Goal: Task Accomplishment & Management: Complete application form

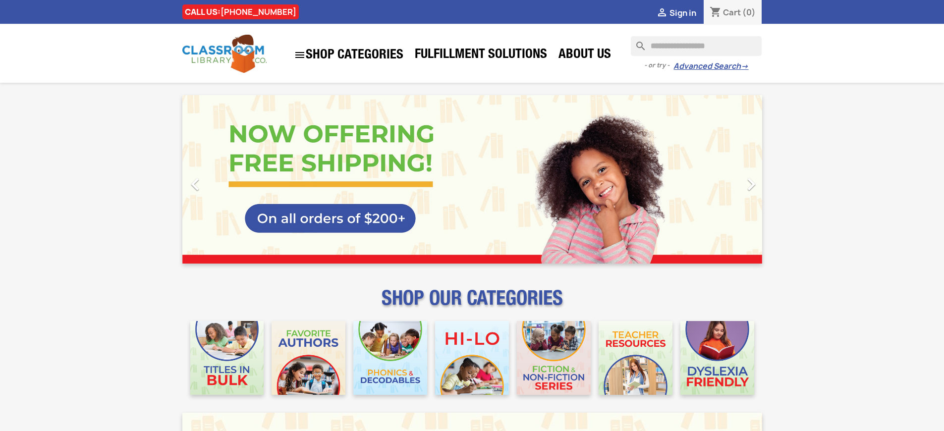
click at [682, 12] on span "Sign in" at bounding box center [682, 12] width 27 height 11
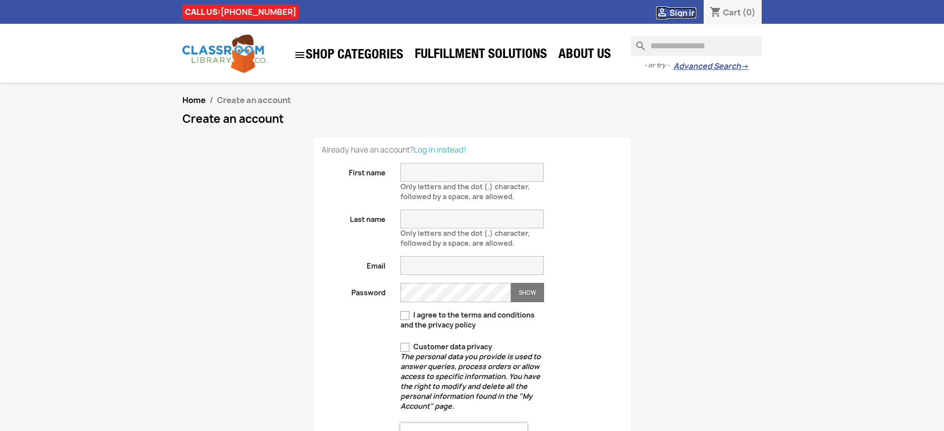
click at [682, 12] on span "Sign in" at bounding box center [682, 12] width 27 height 11
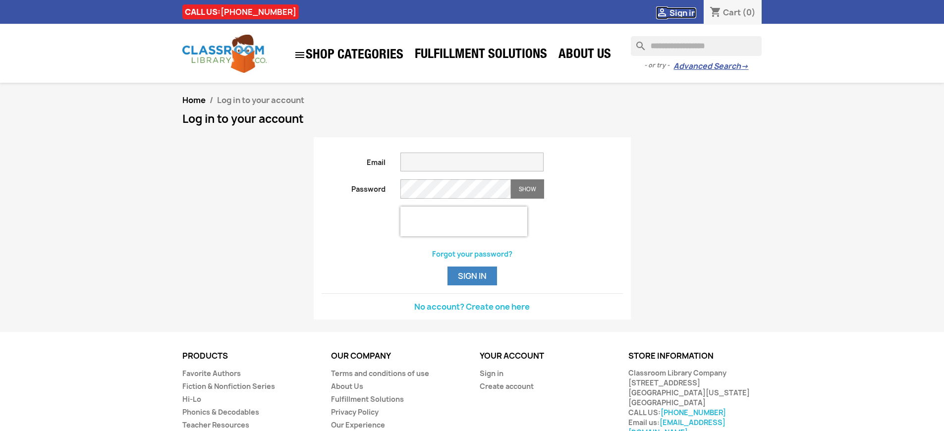
click at [682, 12] on span "Sign in" at bounding box center [682, 12] width 27 height 11
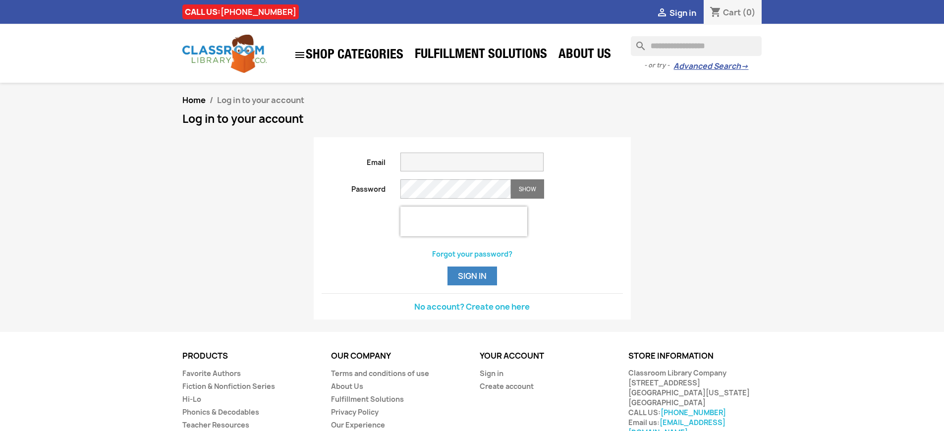
click at [682, 12] on span "Sign in" at bounding box center [682, 12] width 27 height 11
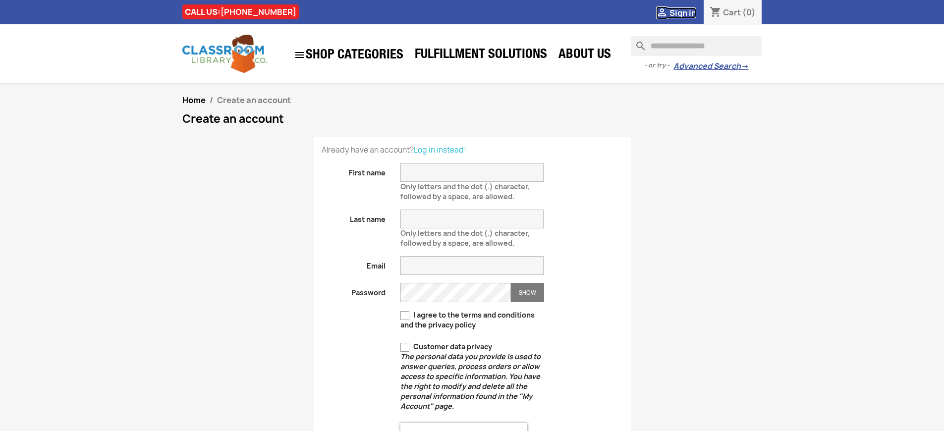
click at [682, 12] on span "Sign in" at bounding box center [682, 12] width 27 height 11
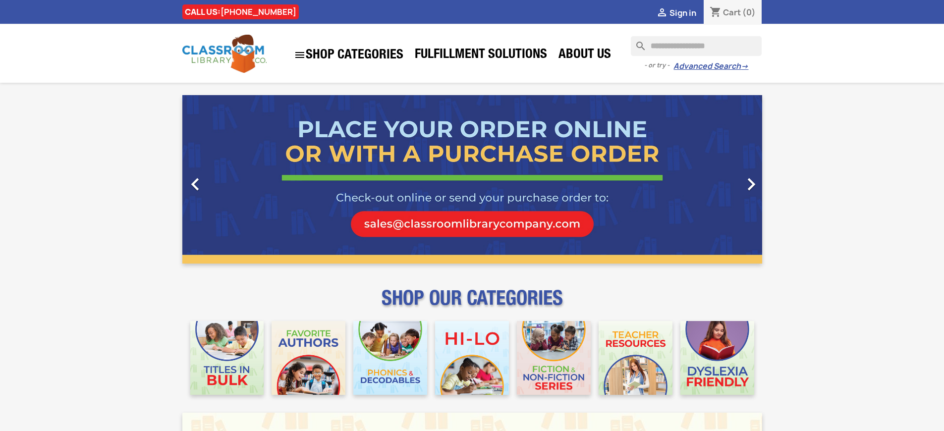
click at [682, 12] on span "Sign in" at bounding box center [682, 12] width 27 height 11
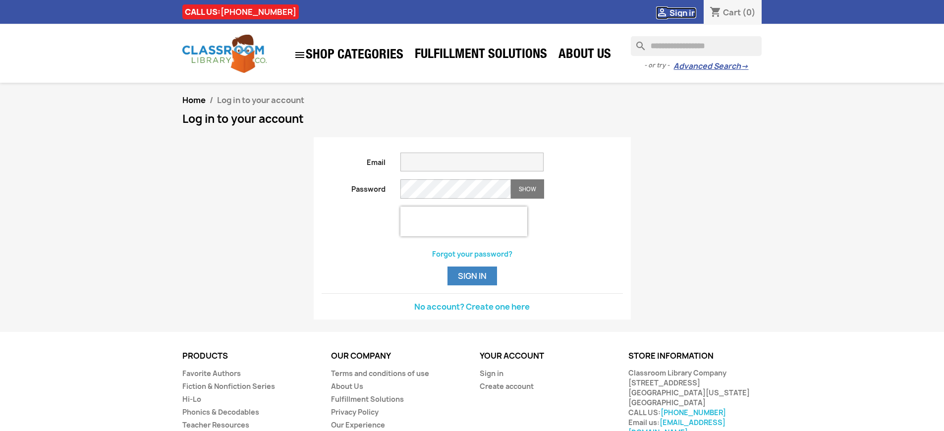
click at [682, 12] on span "Sign in" at bounding box center [682, 12] width 27 height 11
click at [472, 285] on button "Sign in" at bounding box center [472, 275] width 50 height 19
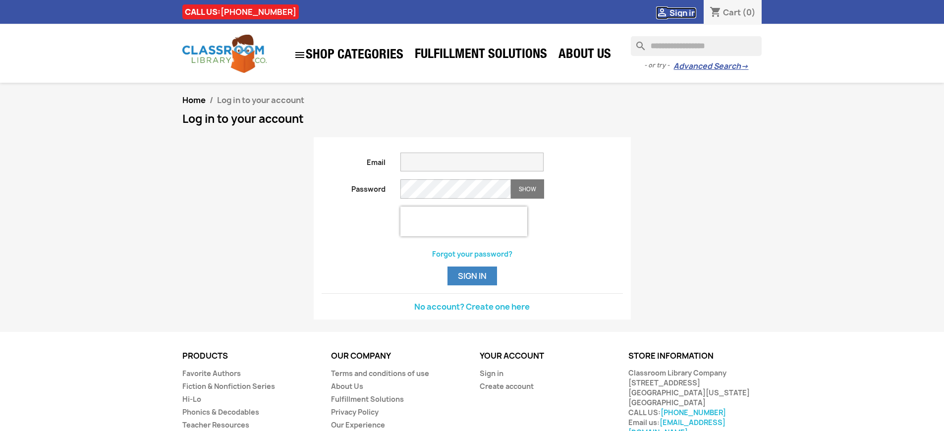
click at [682, 12] on span "Sign in" at bounding box center [682, 12] width 27 height 11
click at [472, 285] on button "Sign in" at bounding box center [472, 275] width 50 height 19
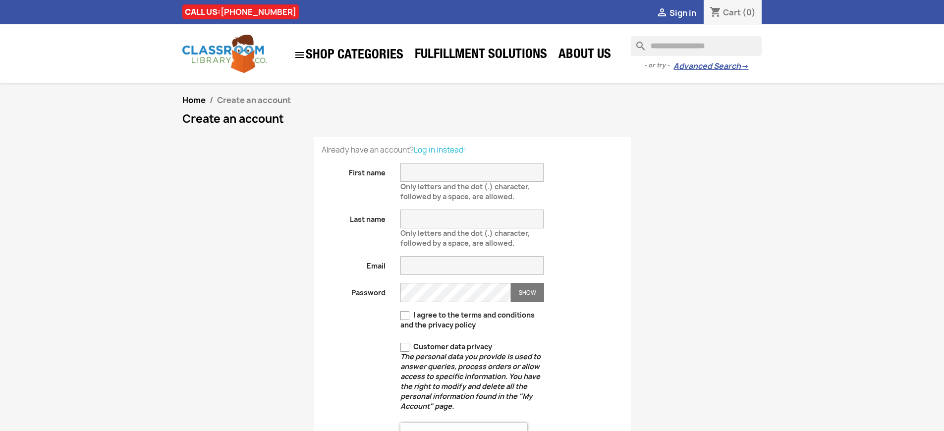
click at [682, 12] on span "Sign in" at bounding box center [682, 12] width 27 height 11
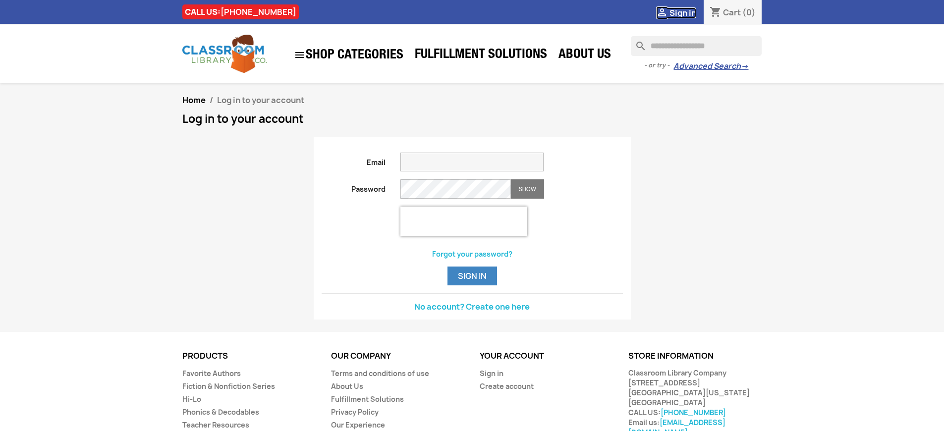
click at [682, 12] on span "Sign in" at bounding box center [682, 12] width 27 height 11
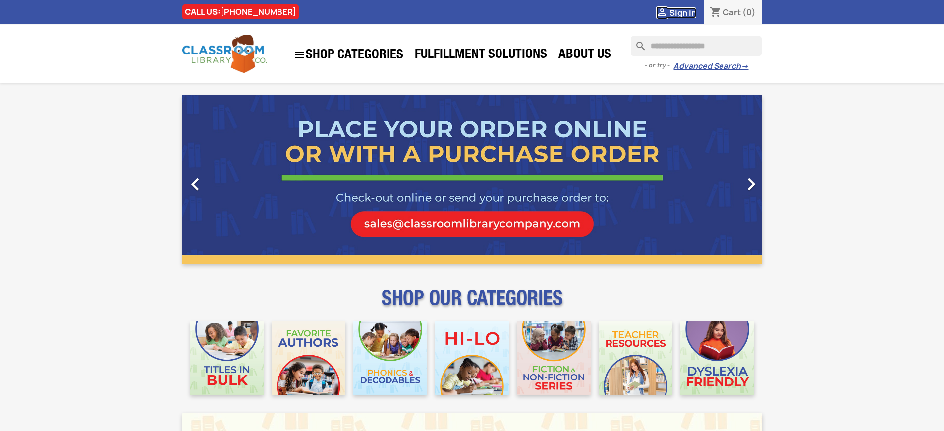
click at [682, 12] on span "Sign in" at bounding box center [682, 12] width 27 height 11
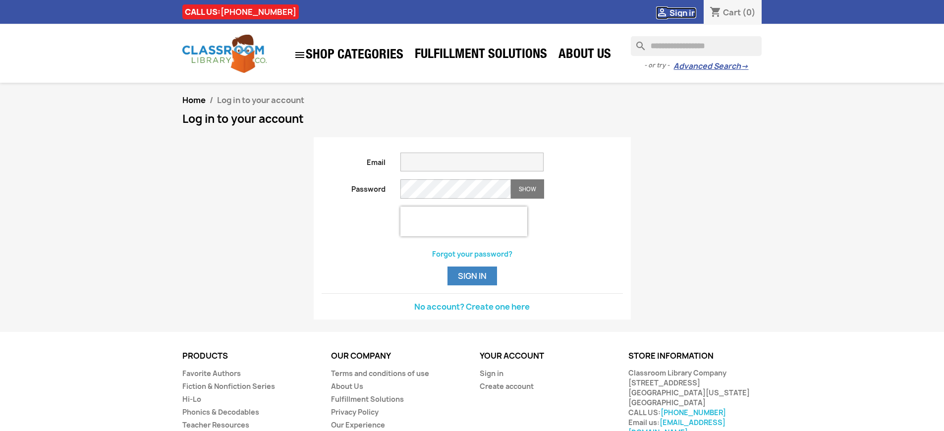
click at [682, 12] on span "Sign in" at bounding box center [682, 12] width 27 height 11
click at [491, 378] on link "Sign in" at bounding box center [491, 373] width 24 height 9
click at [682, 12] on span "Sign in" at bounding box center [682, 12] width 27 height 11
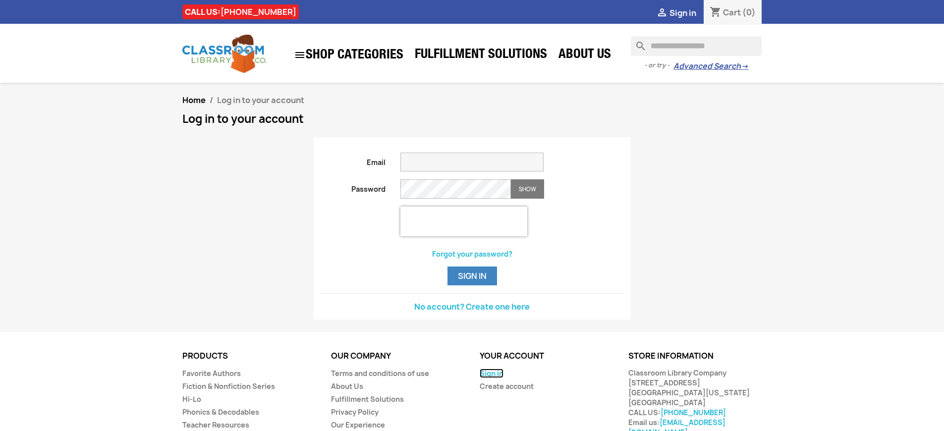
click at [491, 378] on link "Sign in" at bounding box center [491, 373] width 24 height 9
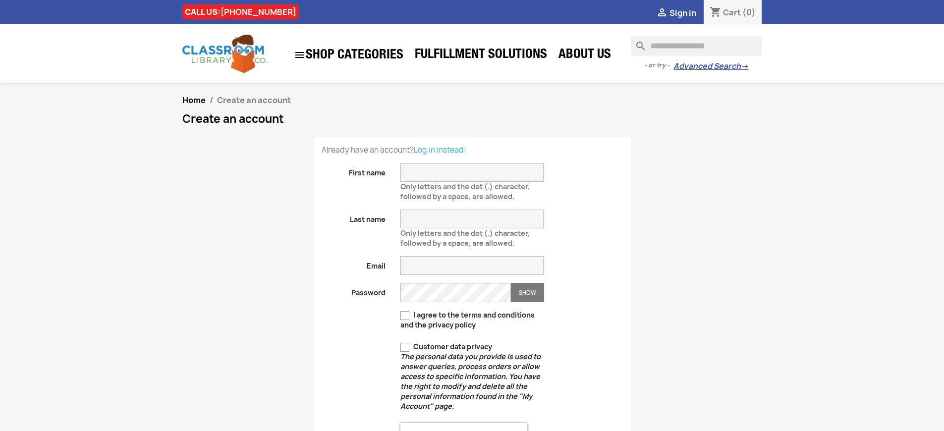
click at [472, 125] on h1 "Create an account" at bounding box center [472, 119] width 580 height 12
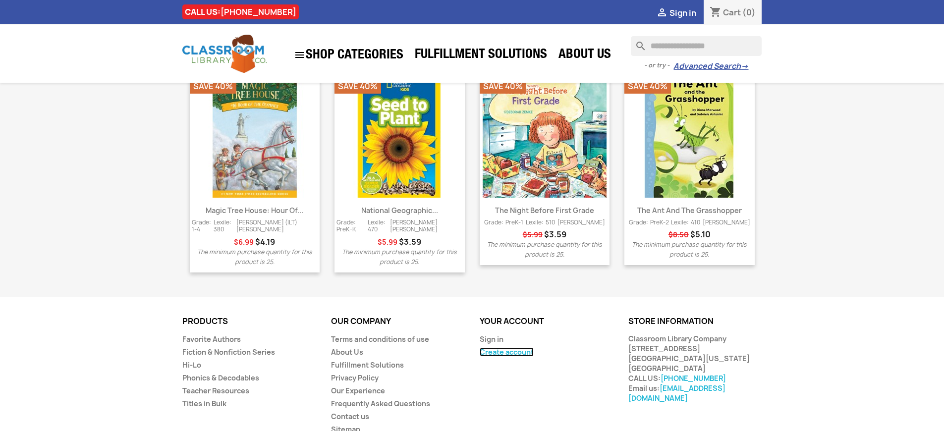
click at [506, 347] on link "Create account" at bounding box center [506, 351] width 54 height 9
